Goal: Transaction & Acquisition: Purchase product/service

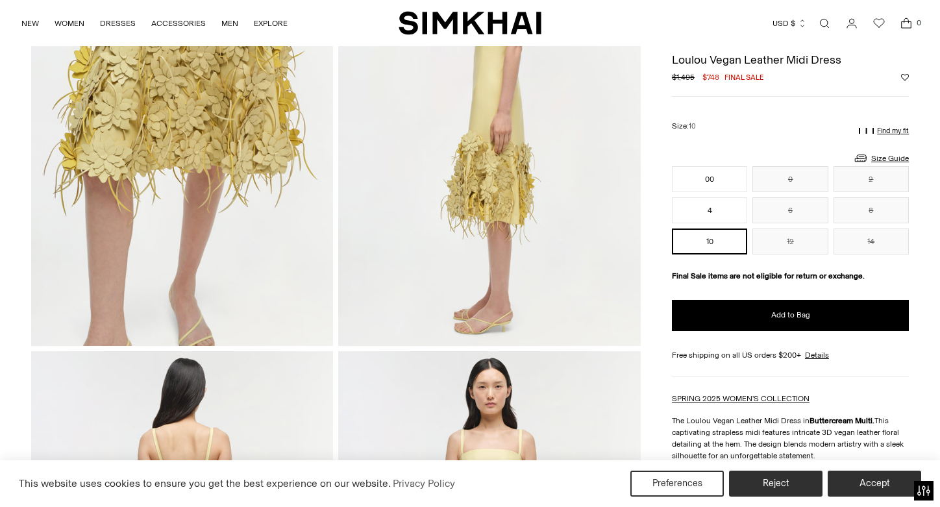
scroll to position [619, 0]
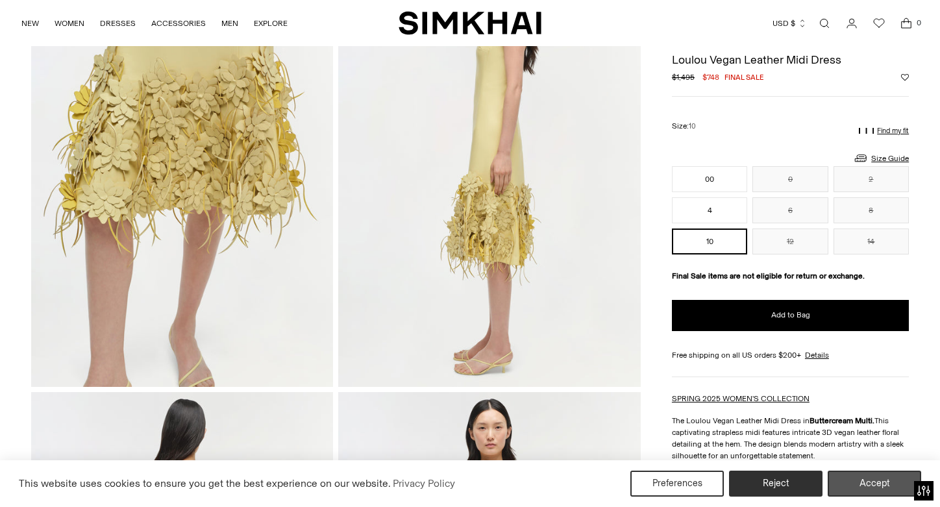
click at [876, 489] on button "Accept" at bounding box center [874, 484] width 93 height 26
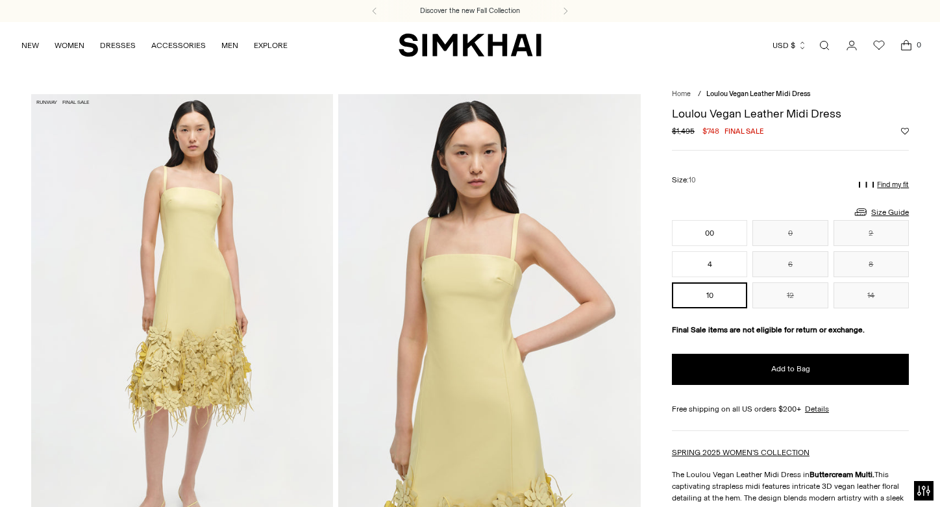
scroll to position [0, 0]
click at [467, 42] on img "SIMKHAI" at bounding box center [470, 44] width 143 height 25
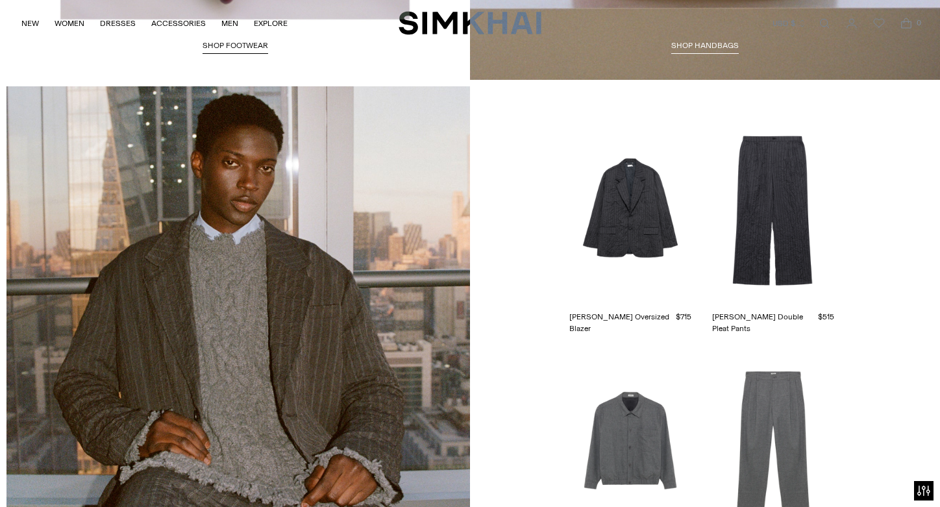
scroll to position [2749, 0]
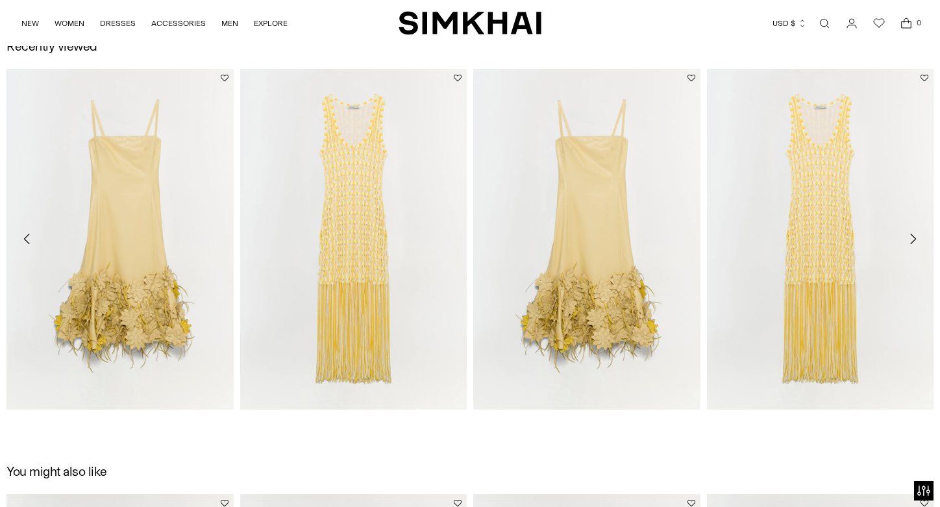
scroll to position [1938, 0]
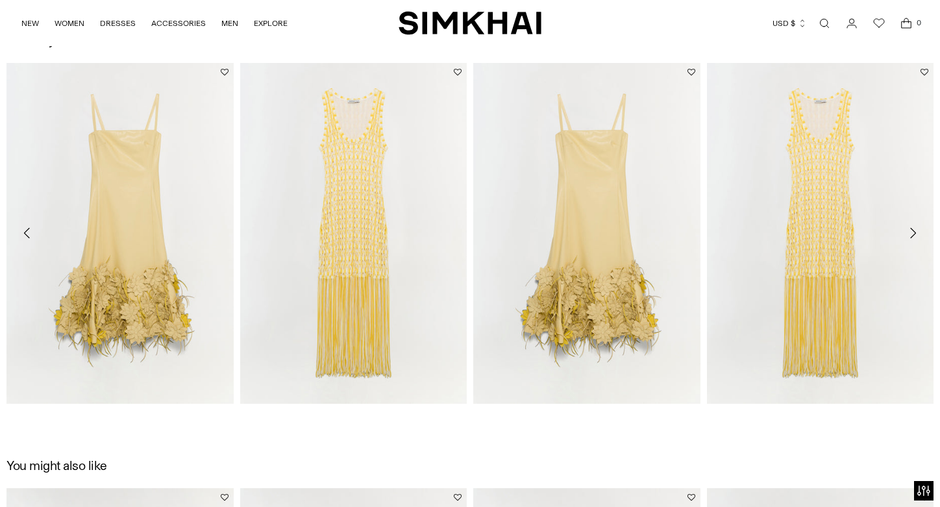
click at [909, 230] on icon "Move to next carousel slide" at bounding box center [913, 233] width 16 height 16
